Goal: Answer question/provide support: Answer question/provide support

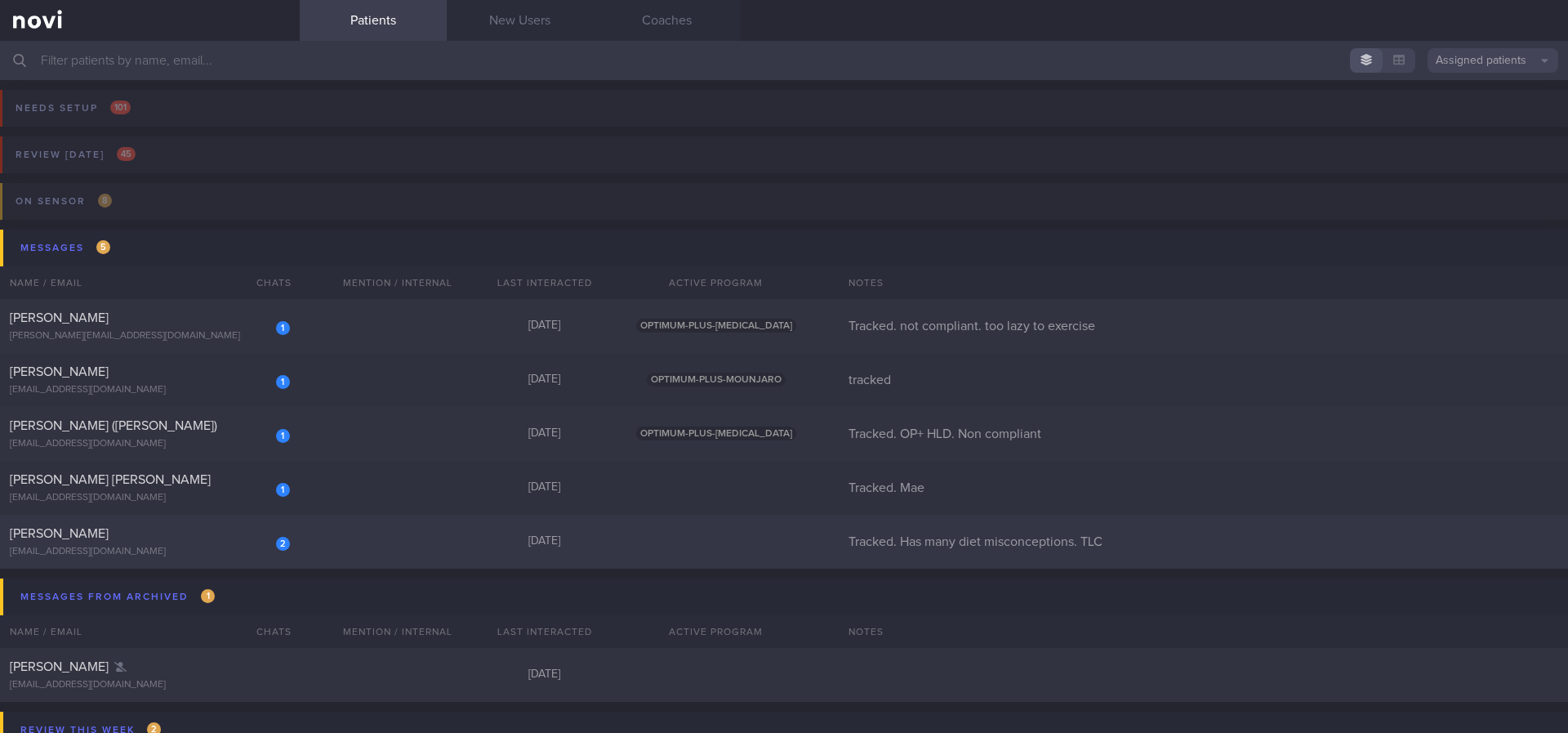
click at [367, 529] on div "2 [PERSON_NAME] [EMAIL_ADDRESS][DOMAIN_NAME] [DATE] Tracked. Has many diet misc…" at bounding box center [784, 542] width 1568 height 54
select select "7"
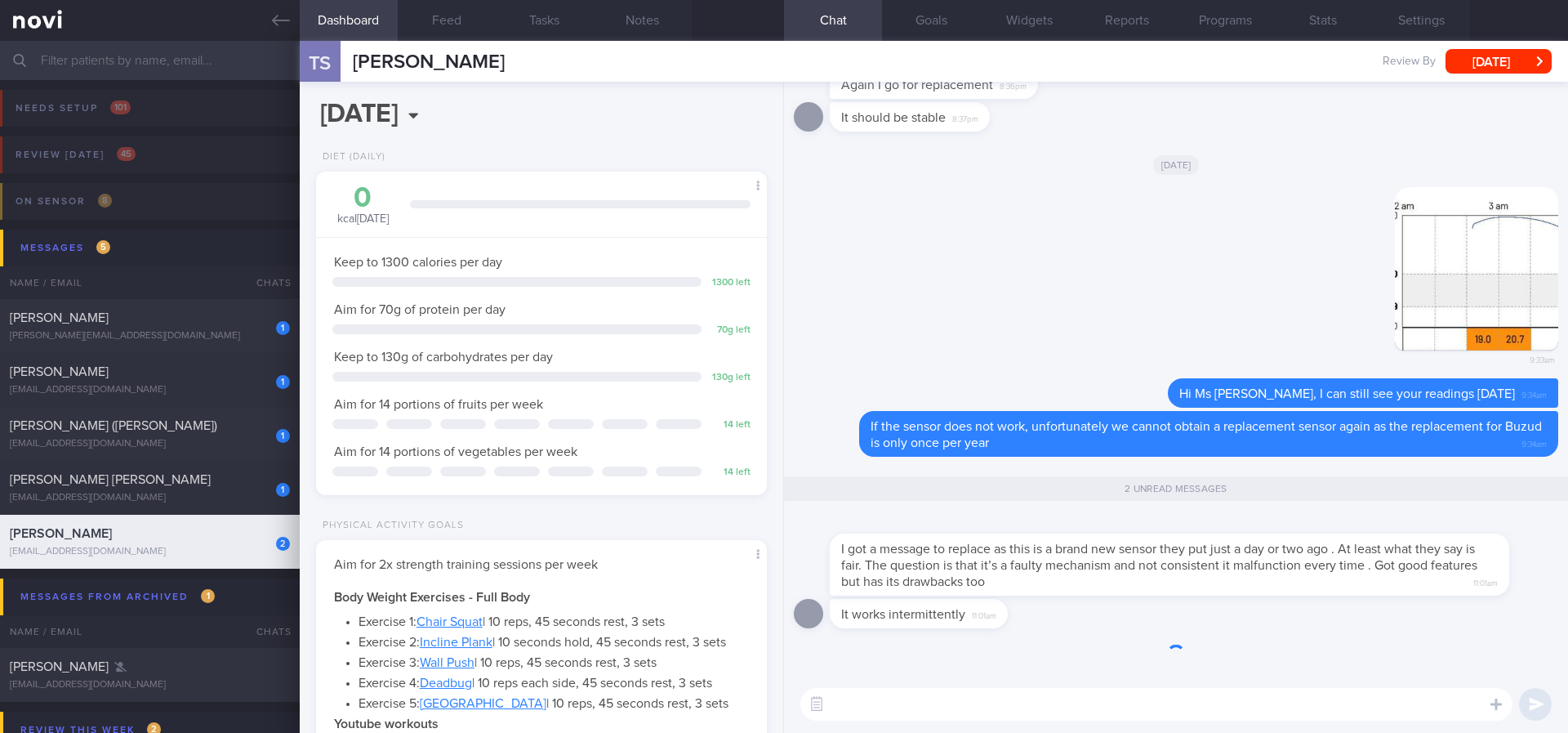
scroll to position [204, 410]
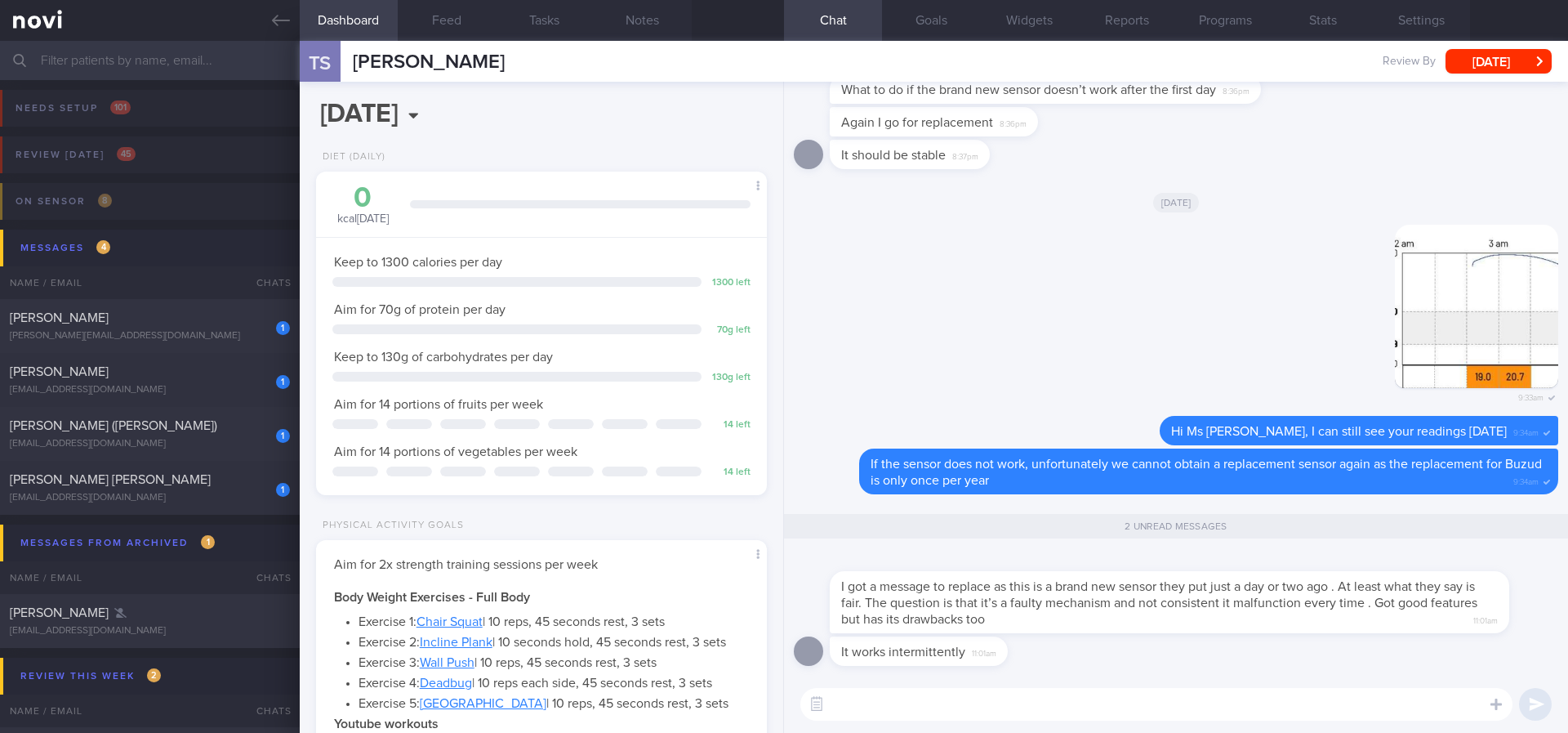
click at [1130, 695] on textarea at bounding box center [1157, 705] width 713 height 33
type textarea "Yes I can see the gaps in data. Let me check with the Buzud team"
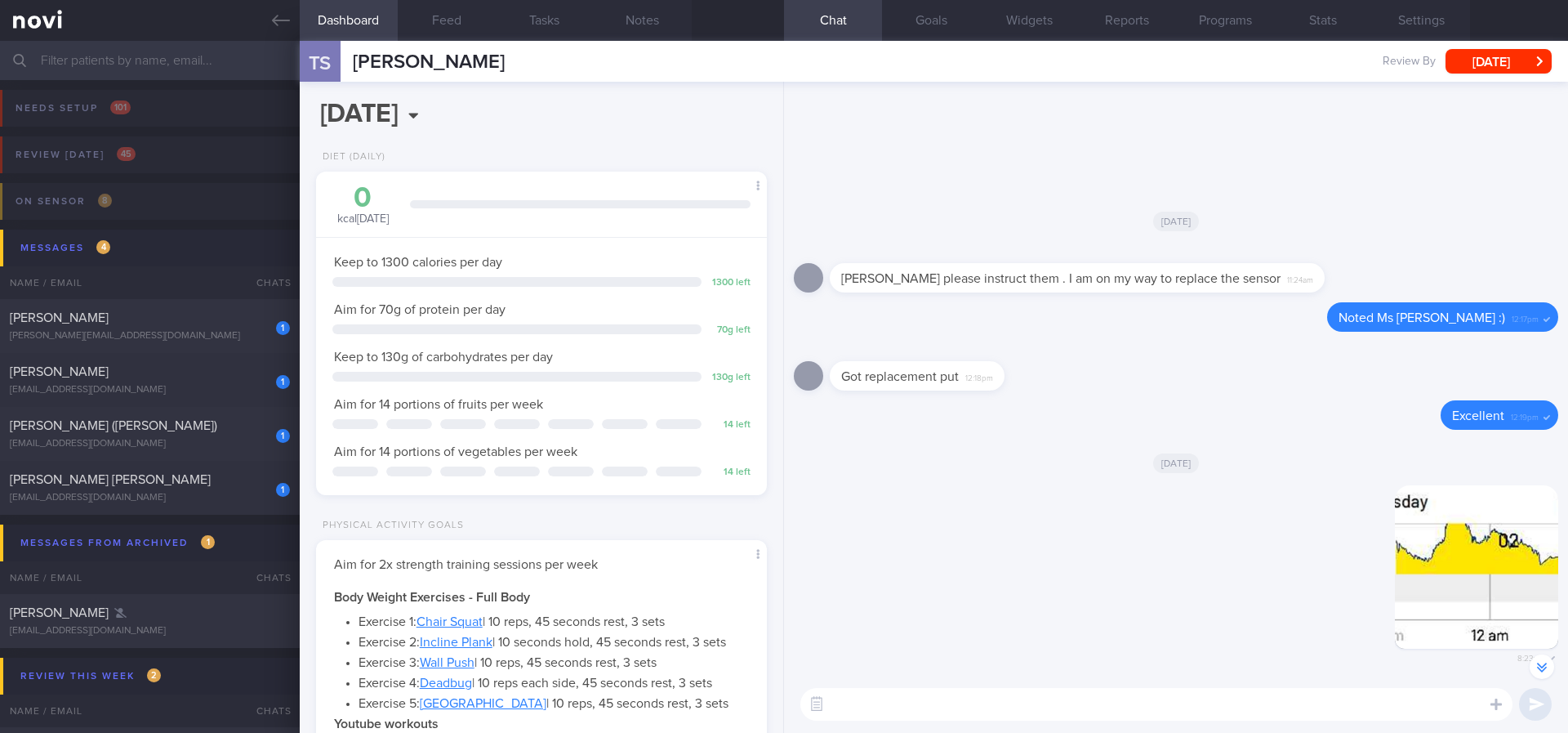
scroll to position [0, 0]
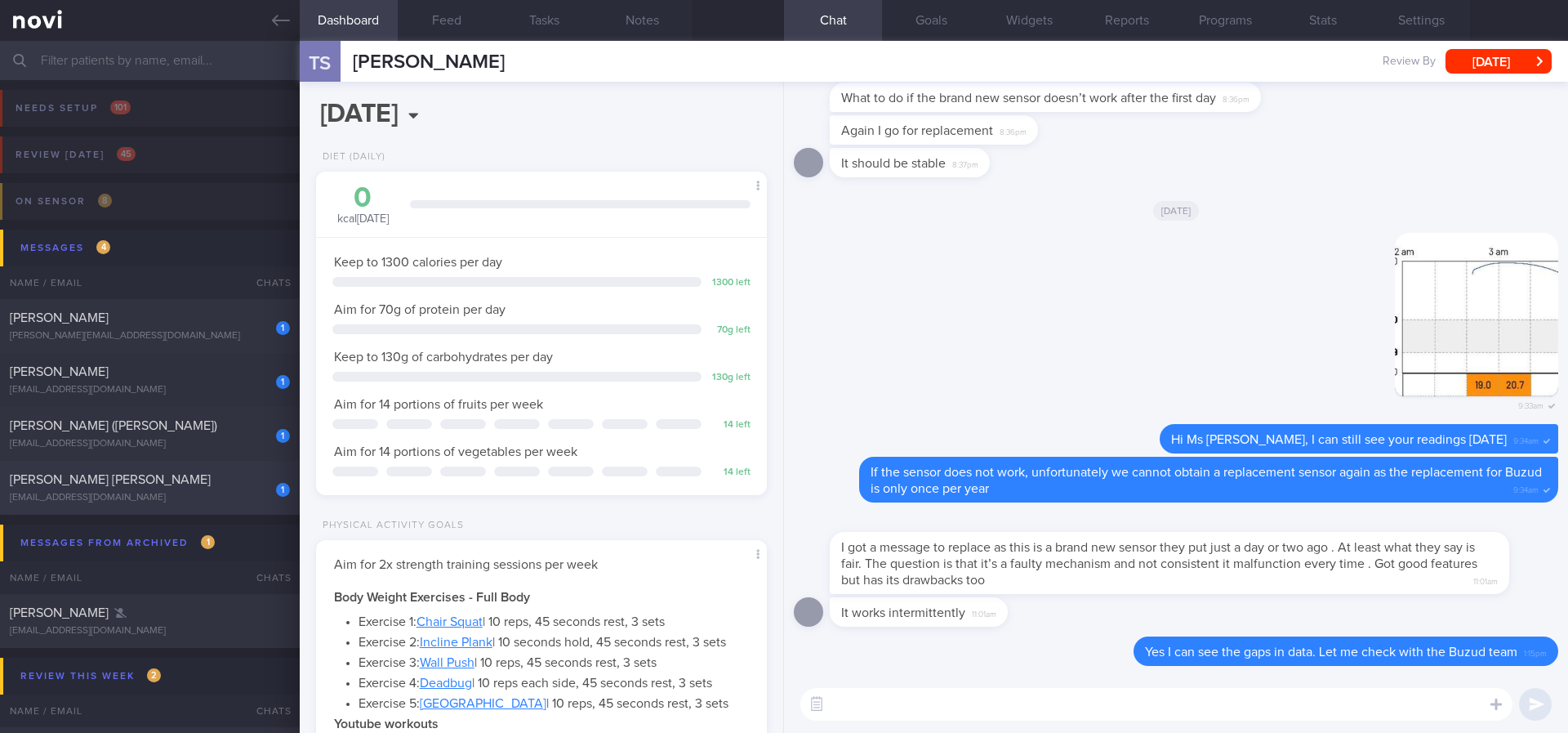
click at [218, 490] on div "1 [PERSON_NAME] [PERSON_NAME] [EMAIL_ADDRESS][DOMAIN_NAME]" at bounding box center [149, 487] width 299 height 33
type input "Tracked. Mae"
select select "9"
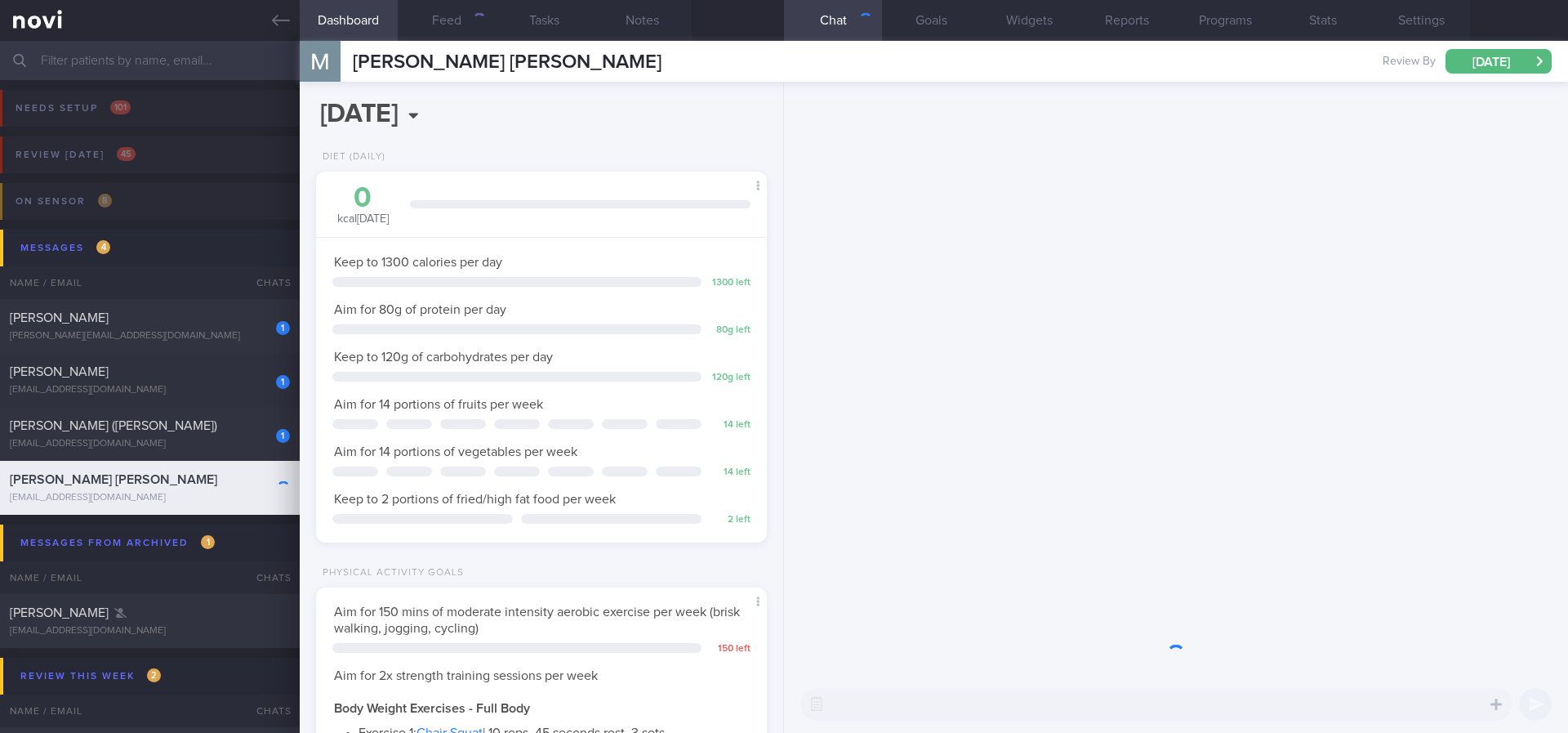
scroll to position [224, 403]
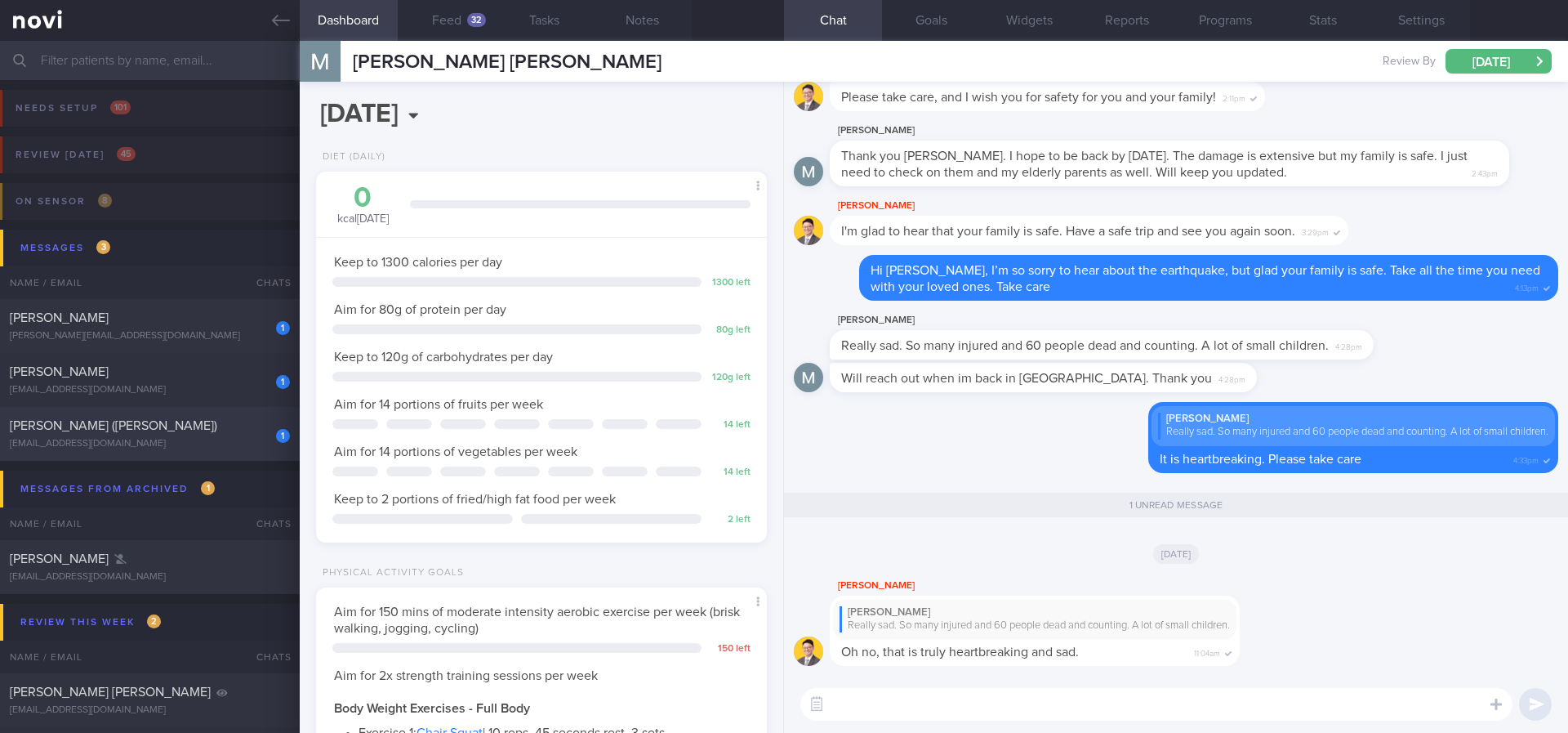
click at [236, 435] on div "1 [PERSON_NAME] ([PERSON_NAME]) [EMAIL_ADDRESS][DOMAIN_NAME]" at bounding box center [149, 434] width 299 height 33
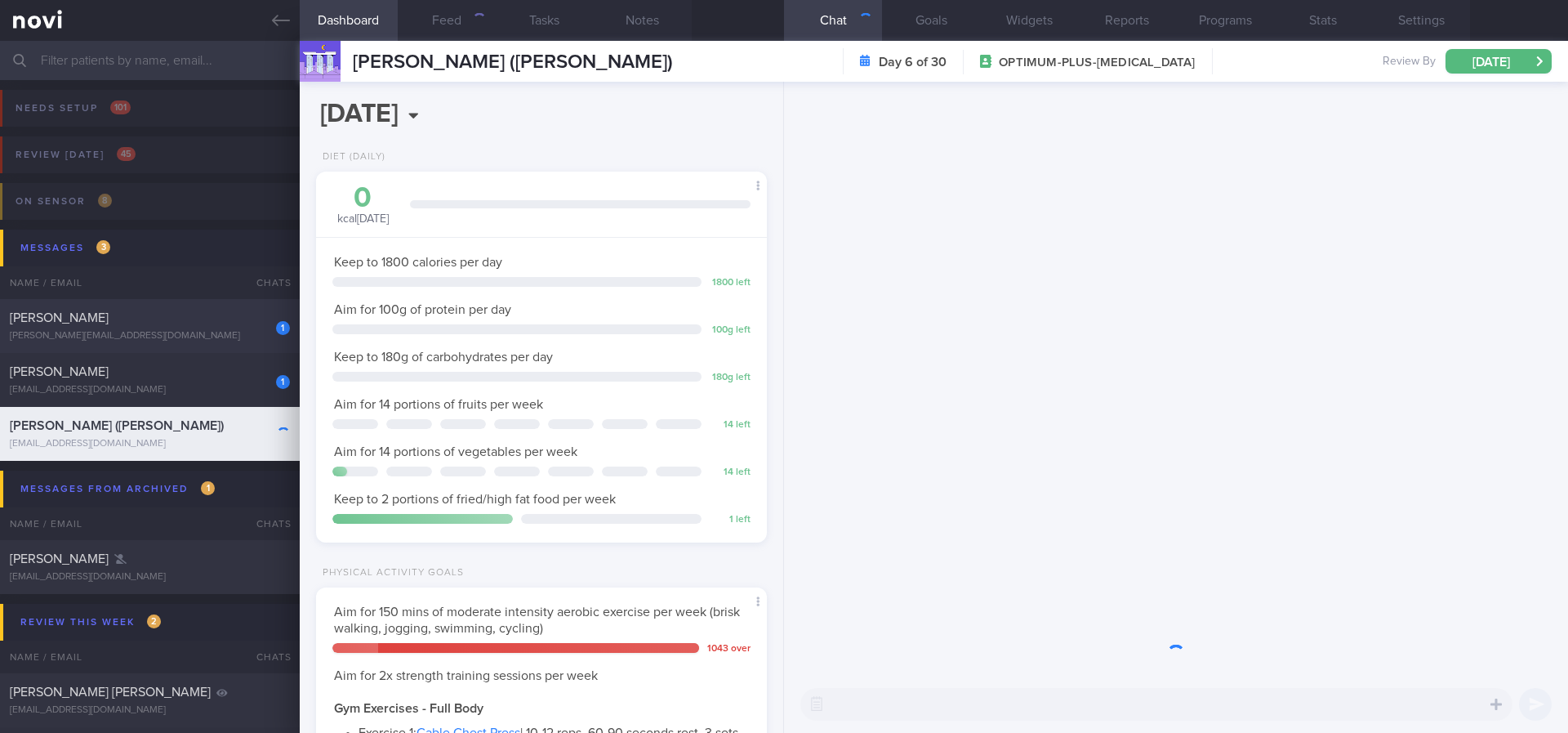
scroll to position [224, 403]
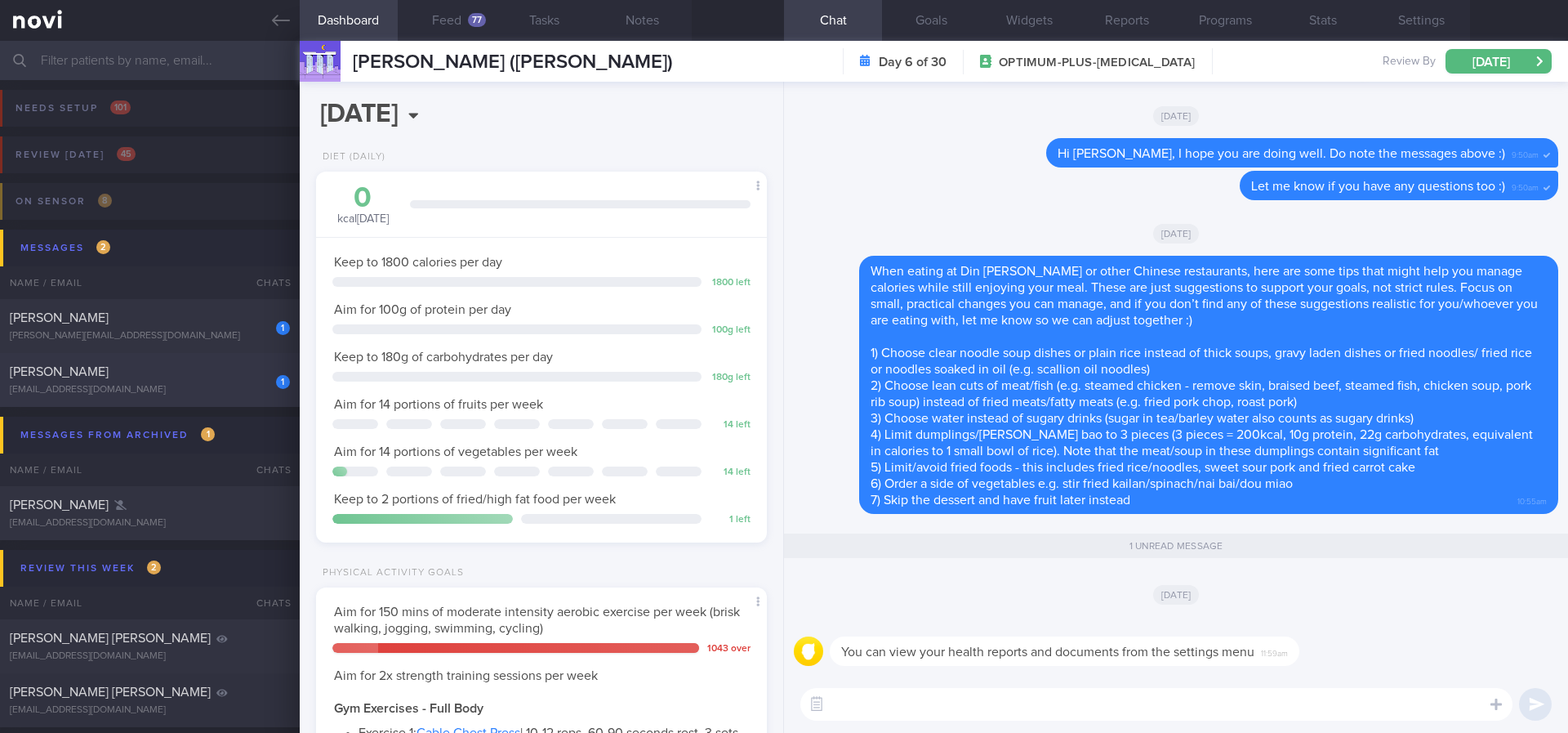
click at [189, 388] on div "[EMAIL_ADDRESS][DOMAIN_NAME]" at bounding box center [150, 389] width 280 height 12
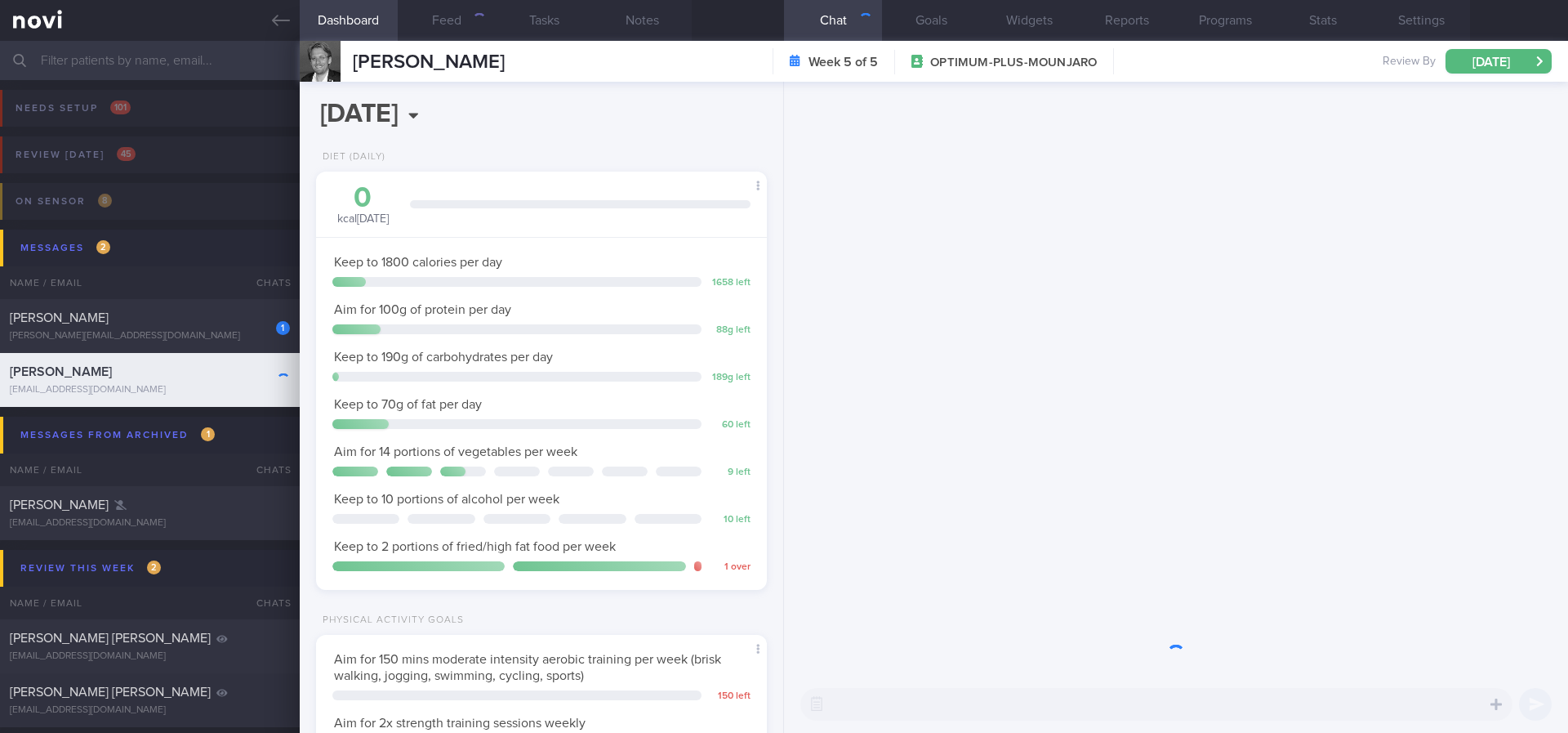
scroll to position [224, 403]
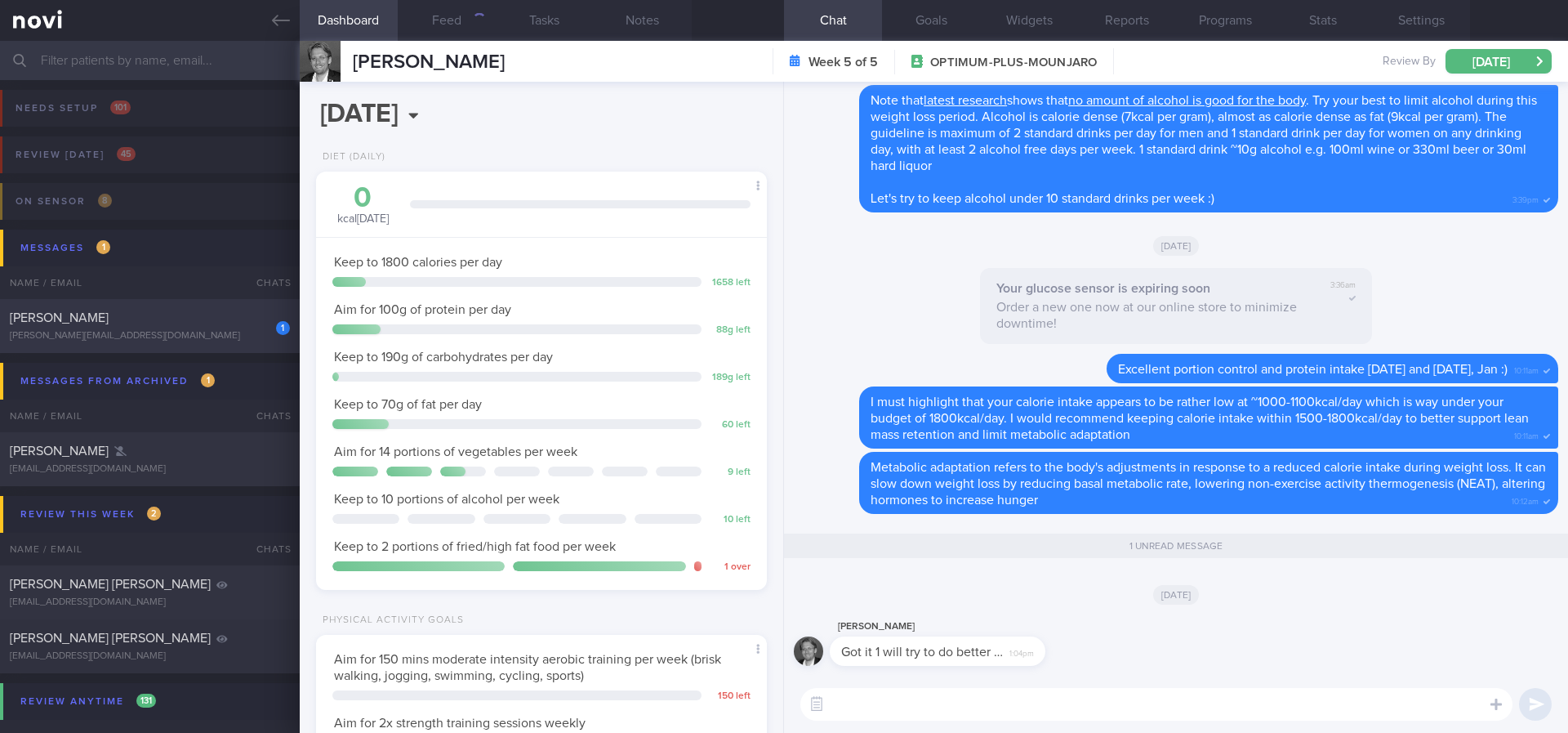
click at [203, 335] on div "[PERSON_NAME][EMAIL_ADDRESS][DOMAIN_NAME]" at bounding box center [150, 335] width 280 height 12
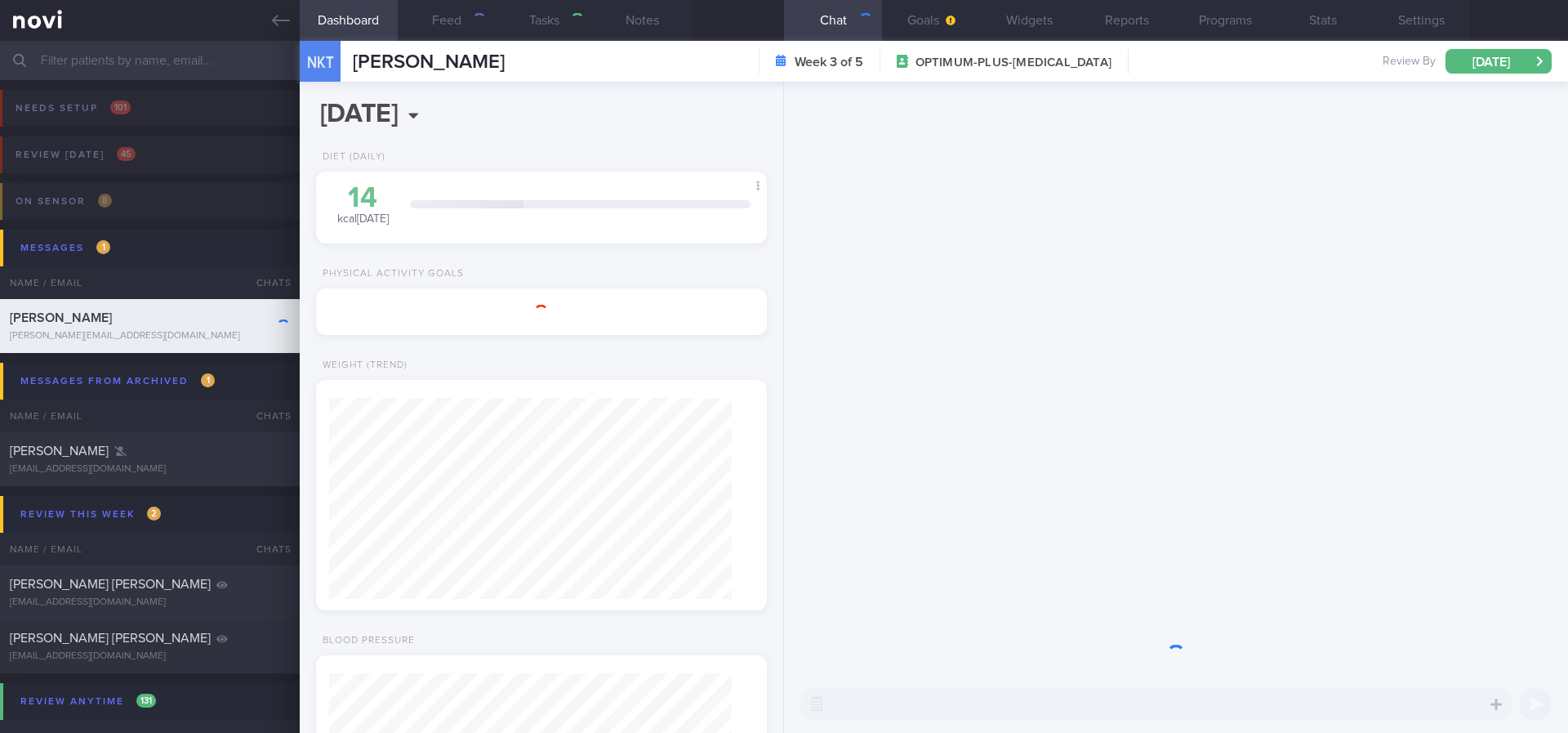
type input "Tracked. not compliant. too lazy to exercise"
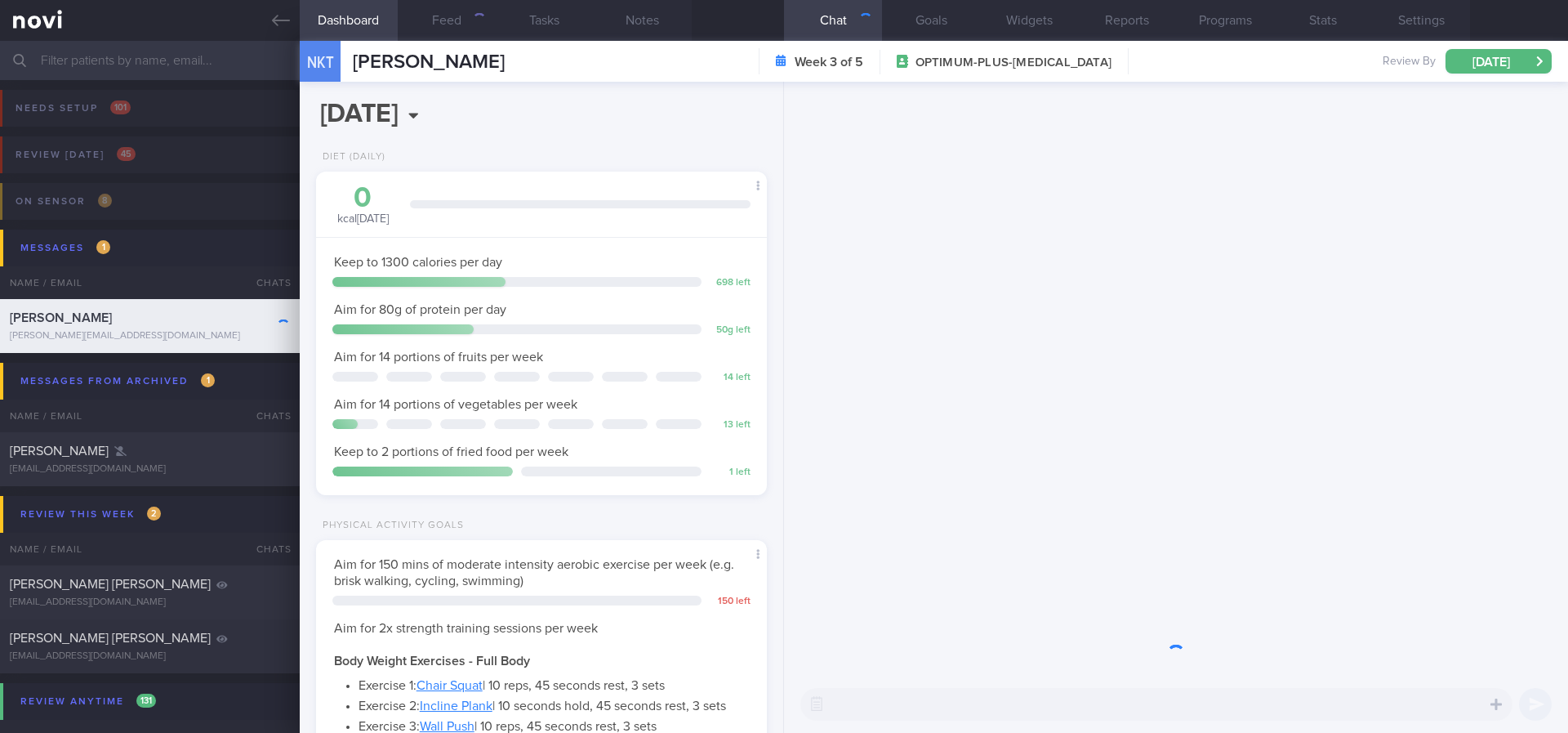
scroll to position [201, 403]
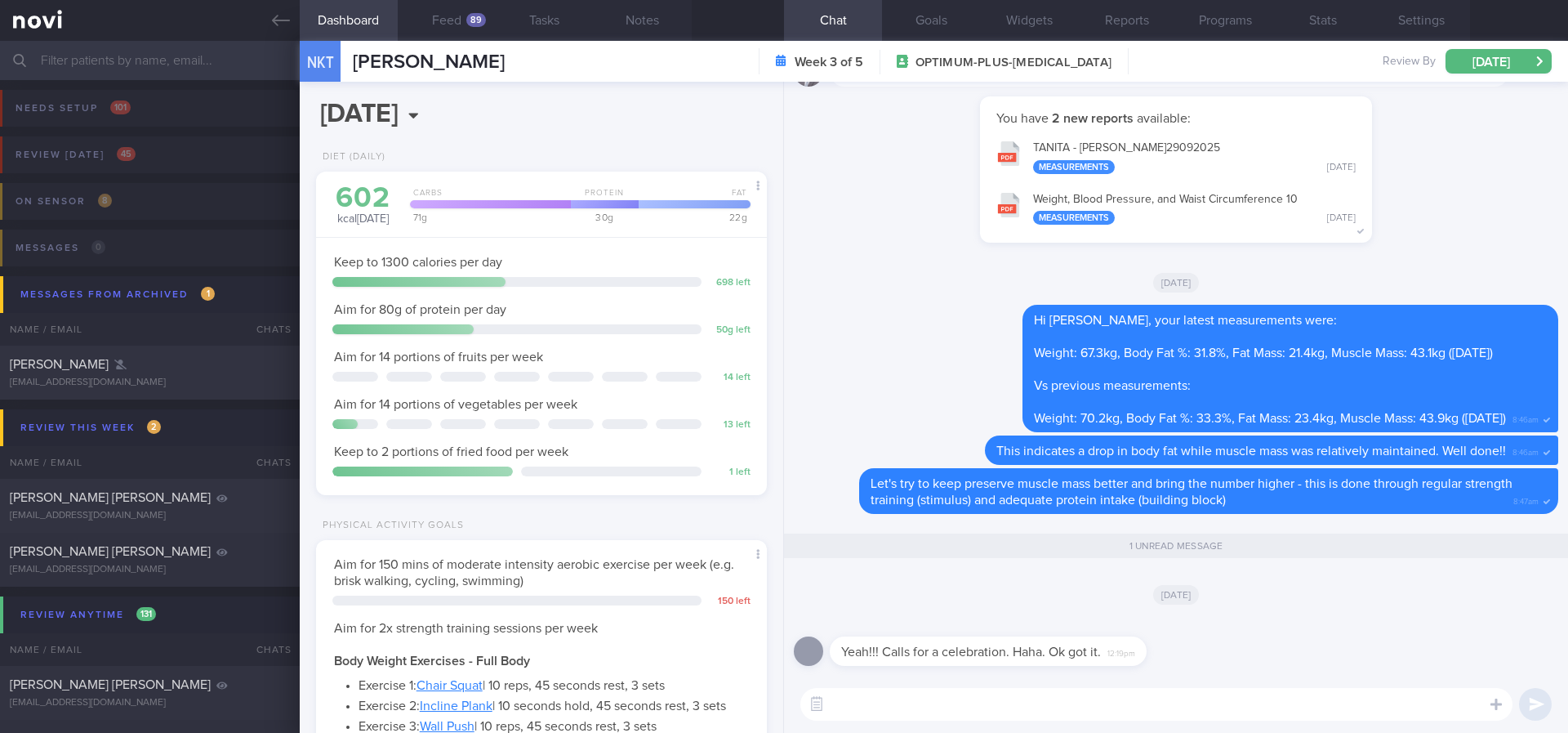
click at [959, 691] on textarea at bounding box center [1157, 705] width 713 height 33
click at [447, 34] on button "Feed 89" at bounding box center [446, 20] width 98 height 41
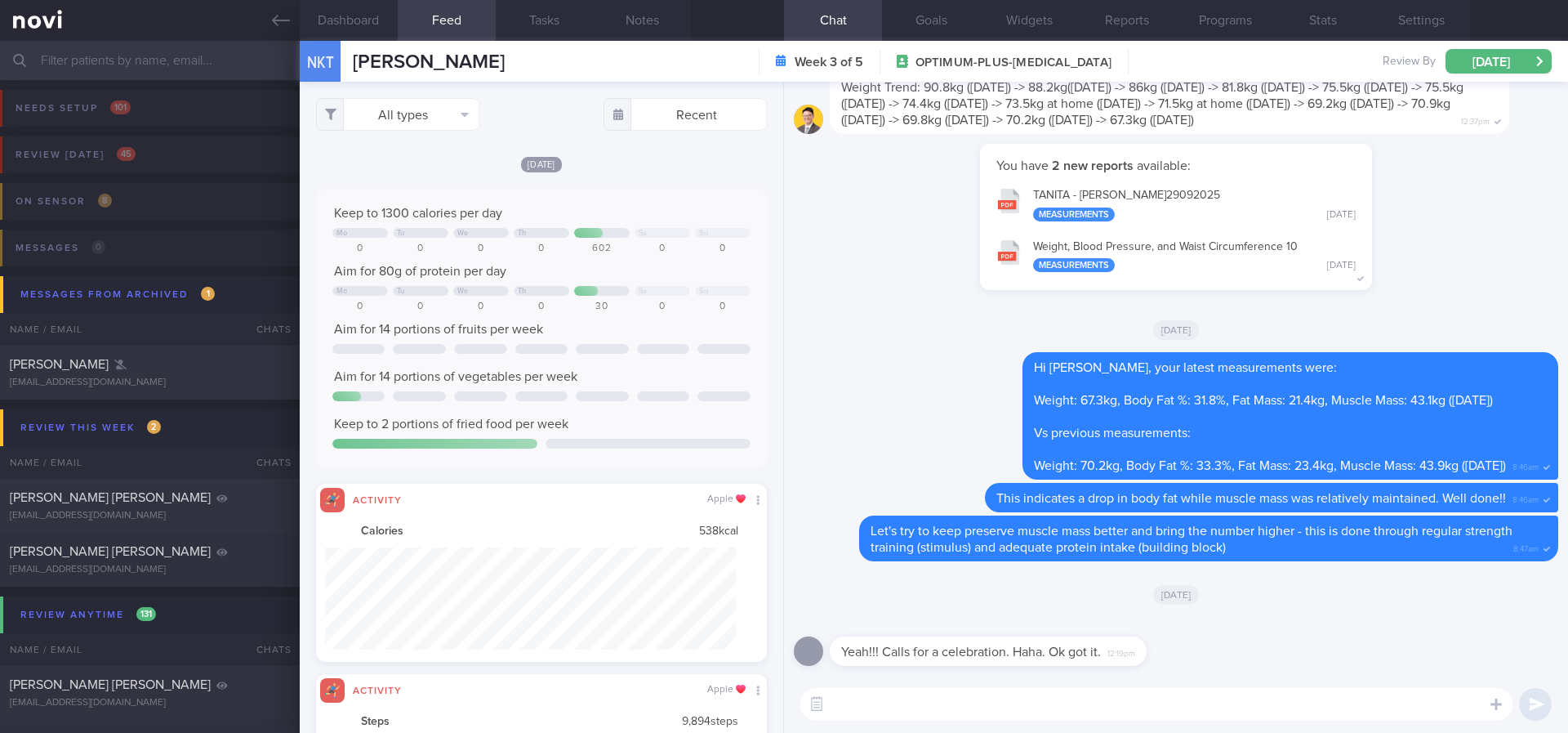
click at [967, 695] on textarea at bounding box center [1157, 705] width 713 height 33
type textarea "You deserve to be happy and proud of yourself! :)"
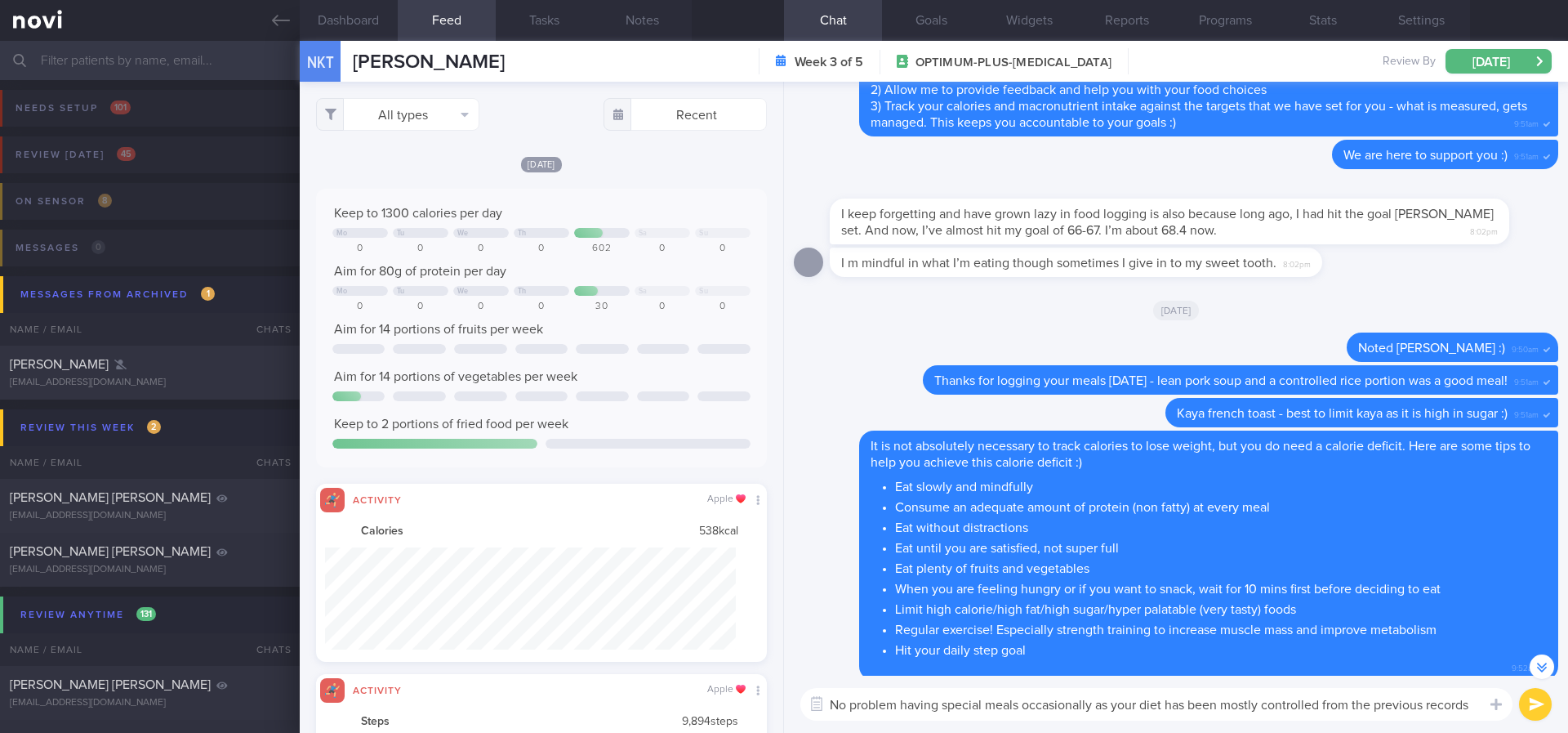
scroll to position [-752, 0]
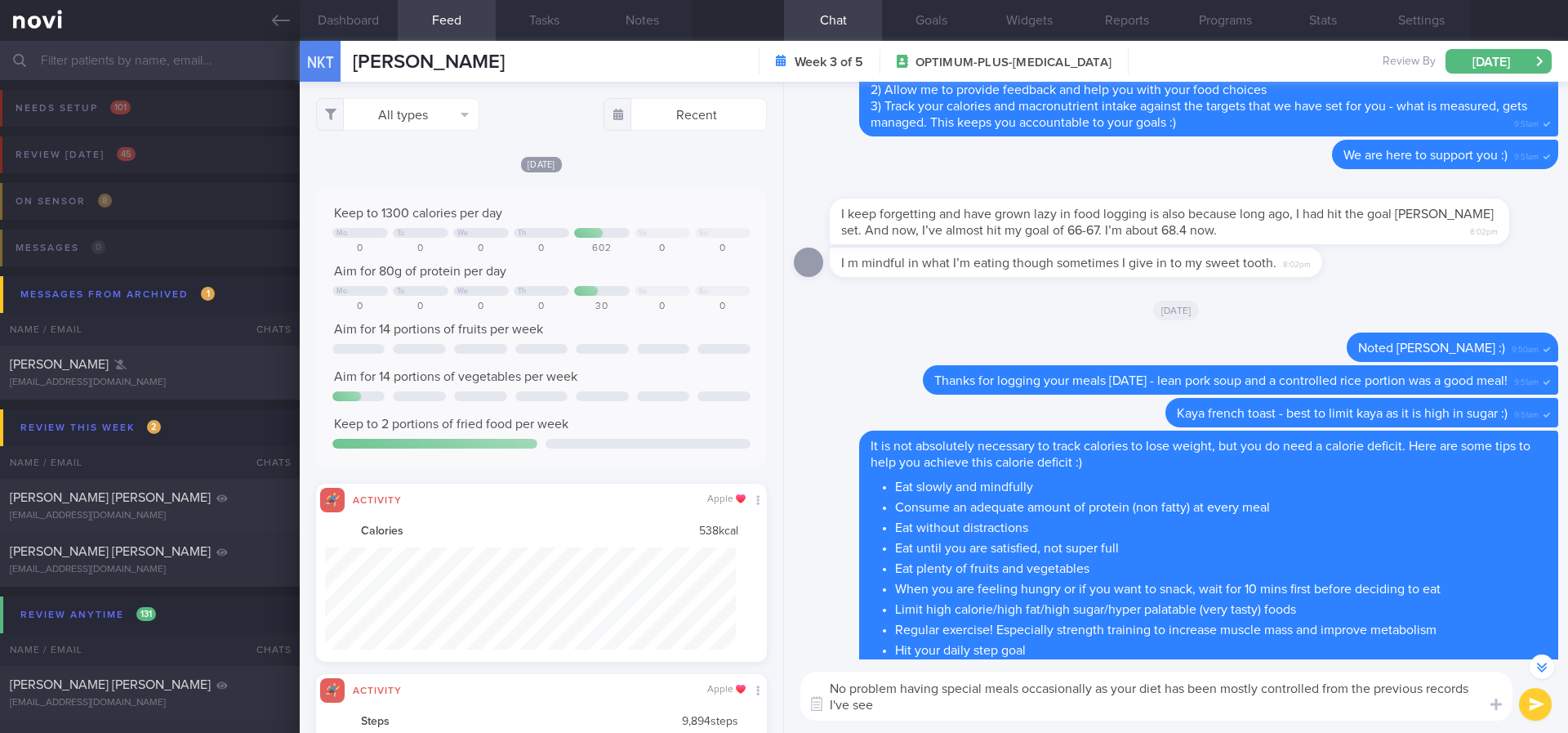
type textarea "No problem having special meals occasionally as your diet has been mostly contr…"
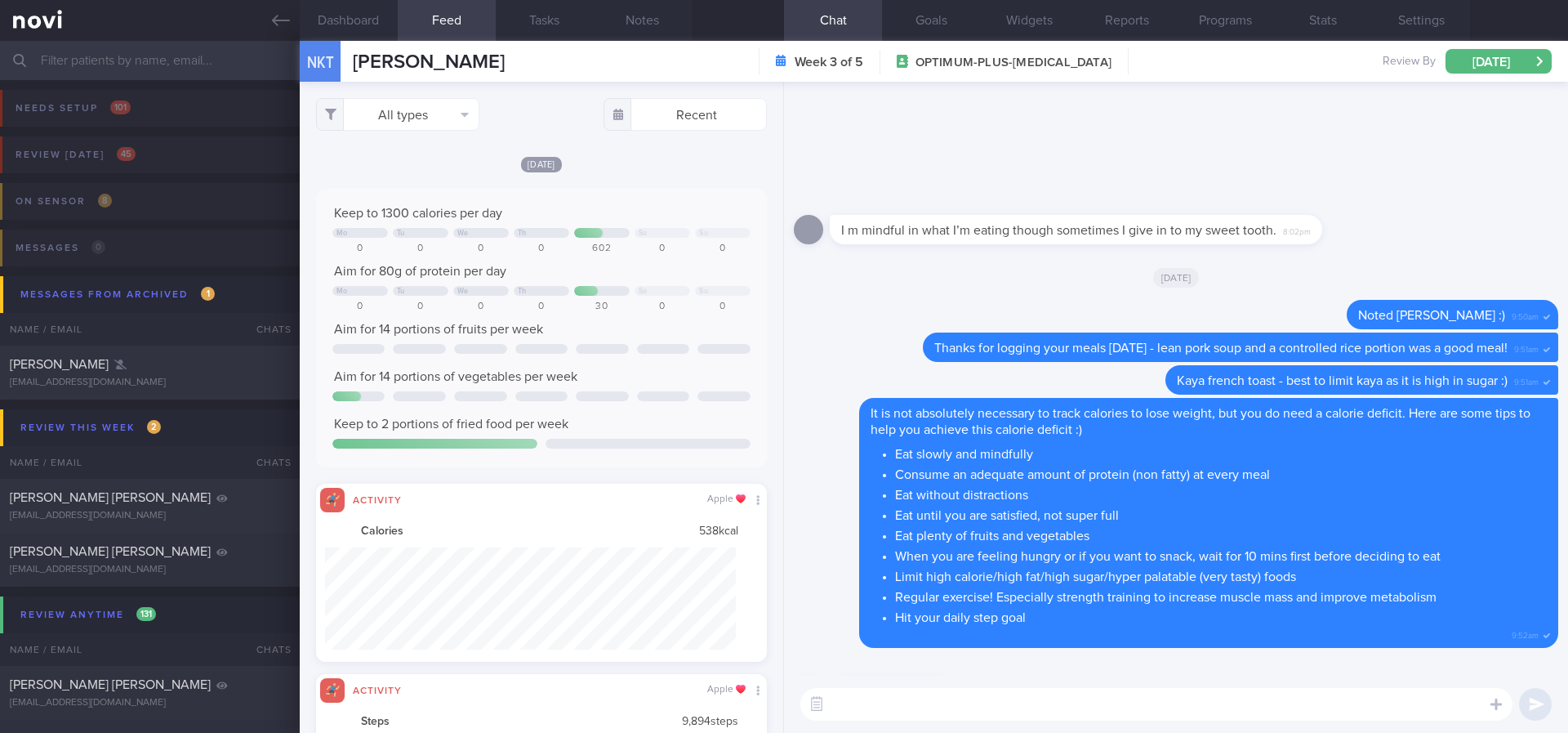
scroll to position [0, 0]
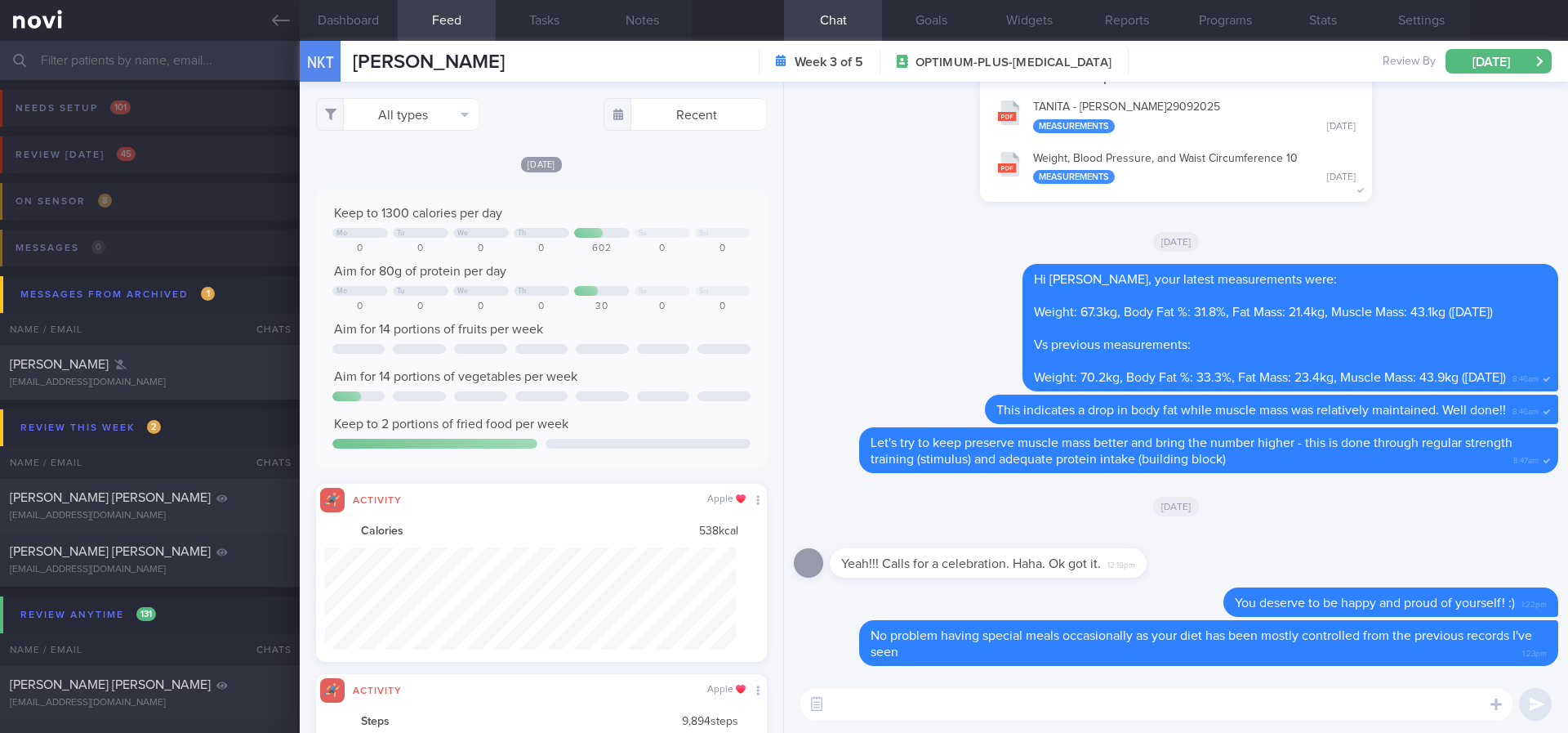
drag, startPoint x: 264, startPoint y: 24, endPoint x: 486, endPoint y: 52, distance: 223.8
click at [264, 23] on link at bounding box center [149, 20] width 299 height 41
